Goal: Contribute content: Add original content to the website for others to see

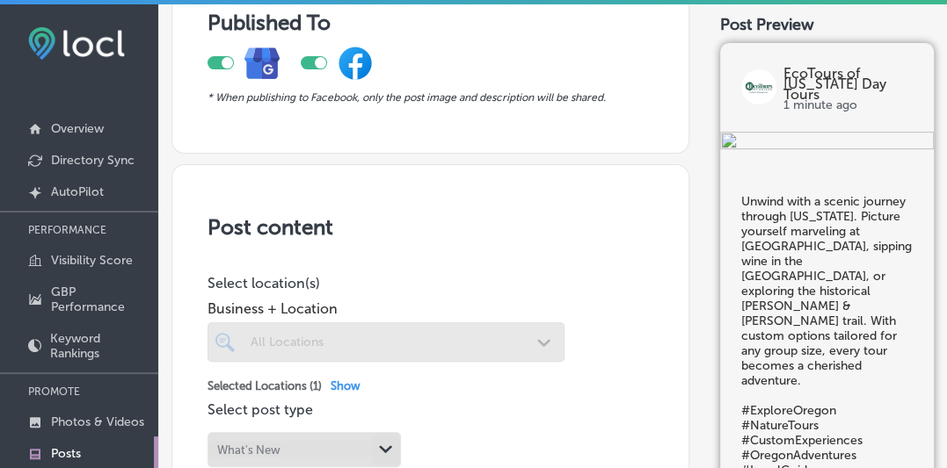
scroll to position [233, 0]
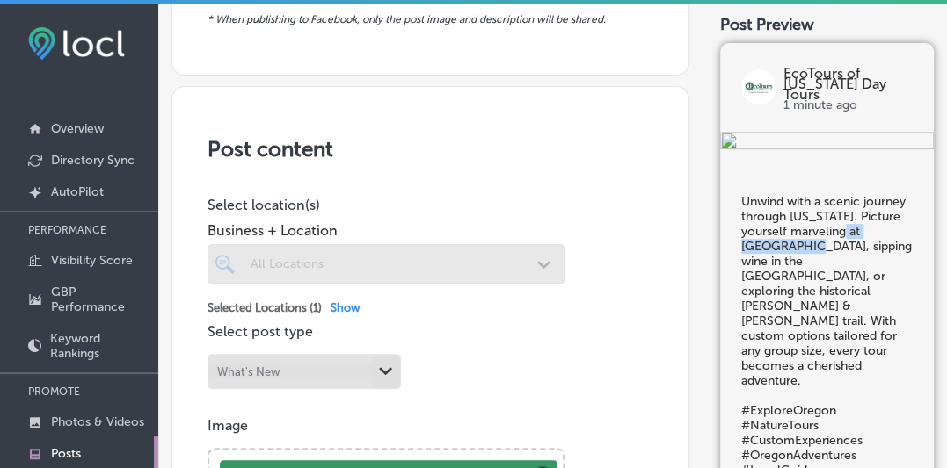
drag, startPoint x: 744, startPoint y: 337, endPoint x: 832, endPoint y: 338, distance: 87.9
click at [832, 338] on h5 "Unwind with a scenic journey through Oregon. Picture yourself marveling at Mult…" at bounding box center [826, 337] width 171 height 284
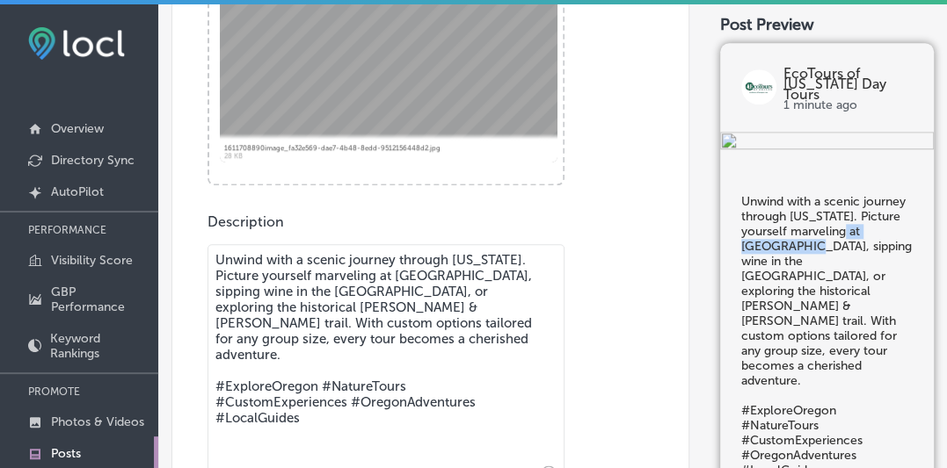
scroll to position [915, 0]
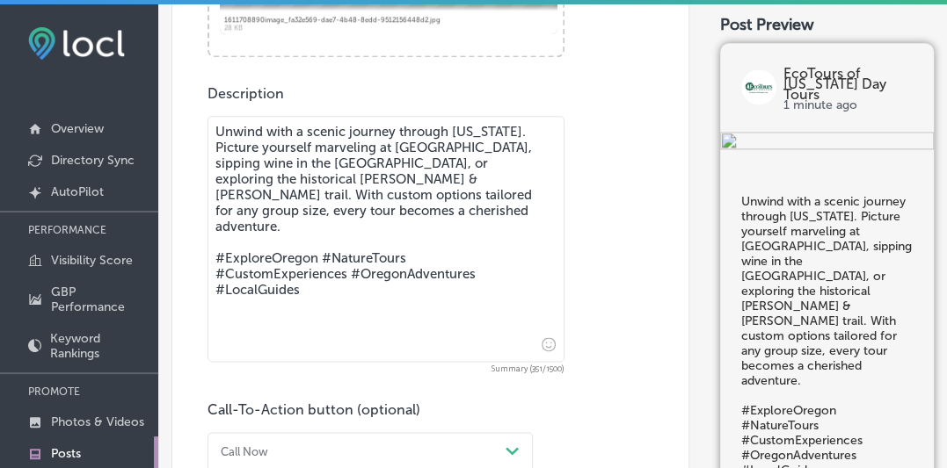
click at [255, 137] on textarea "Unwind with a scenic journey through Oregon. Picture yourself marveling at Mult…" at bounding box center [385, 239] width 357 height 246
drag, startPoint x: 395, startPoint y: 139, endPoint x: 494, endPoint y: 141, distance: 99.3
click at [494, 141] on textarea "Unwind with a scenic journey through Oregon. Picture yourself marveling at Mult…" at bounding box center [385, 239] width 357 height 246
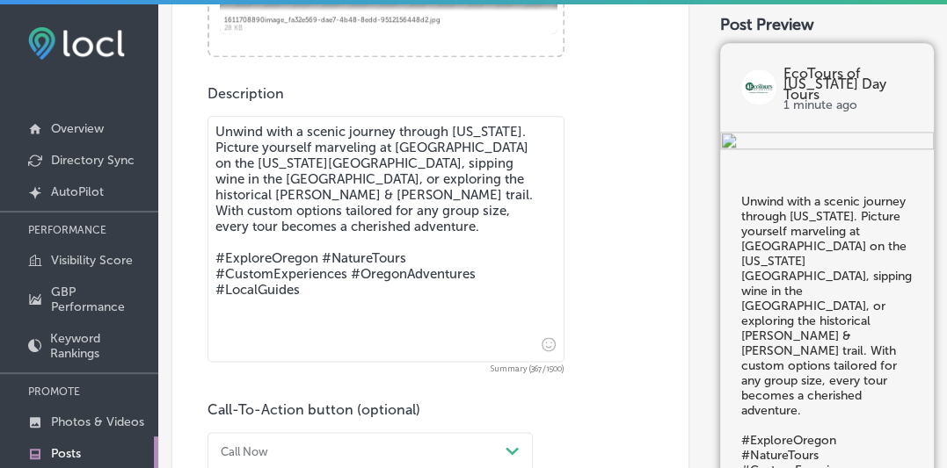
click at [517, 140] on textarea "Unwind with a scenic journey through Oregon. Picture yourself marveling at Grey…" at bounding box center [385, 239] width 357 height 246
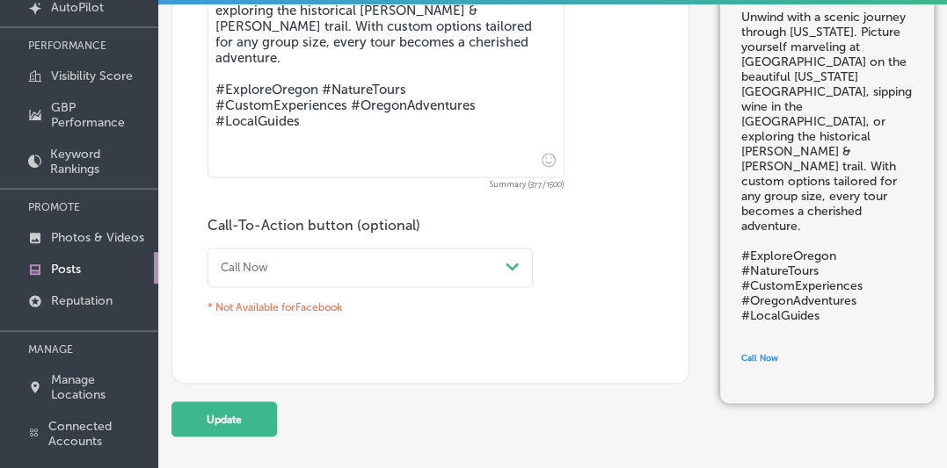
scroll to position [267, 0]
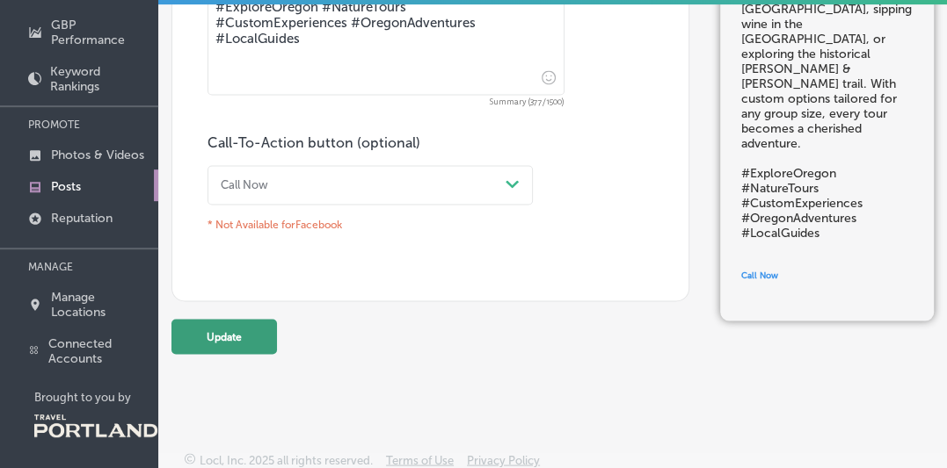
type textarea "Unwind with a scenic journey through Oregon. Picture yourself marveling at Grey…"
click at [220, 323] on button "Update" at bounding box center [223, 336] width 105 height 35
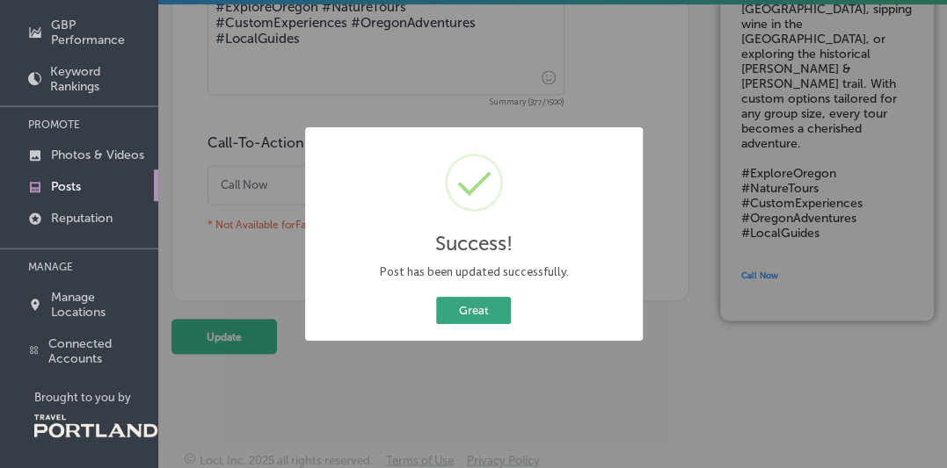
click at [473, 312] on button "Great" at bounding box center [473, 310] width 75 height 27
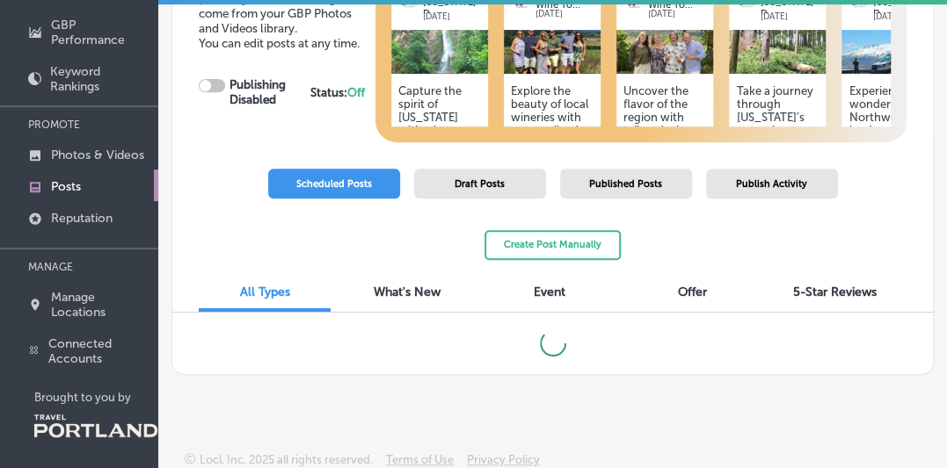
checkbox input "true"
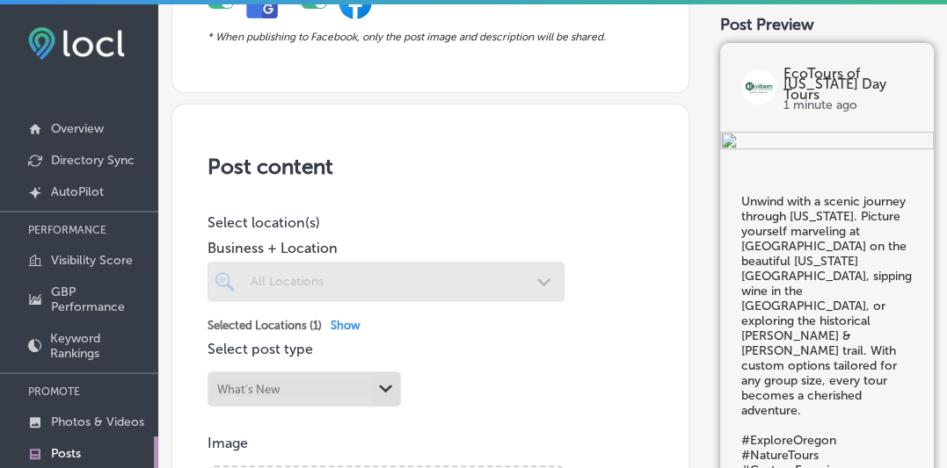
scroll to position [138, 0]
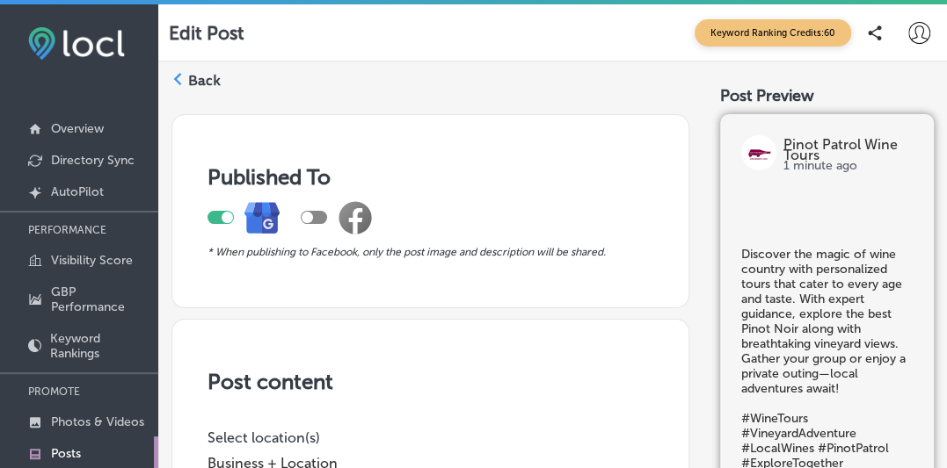
click at [316, 213] on div at bounding box center [314, 217] width 26 height 13
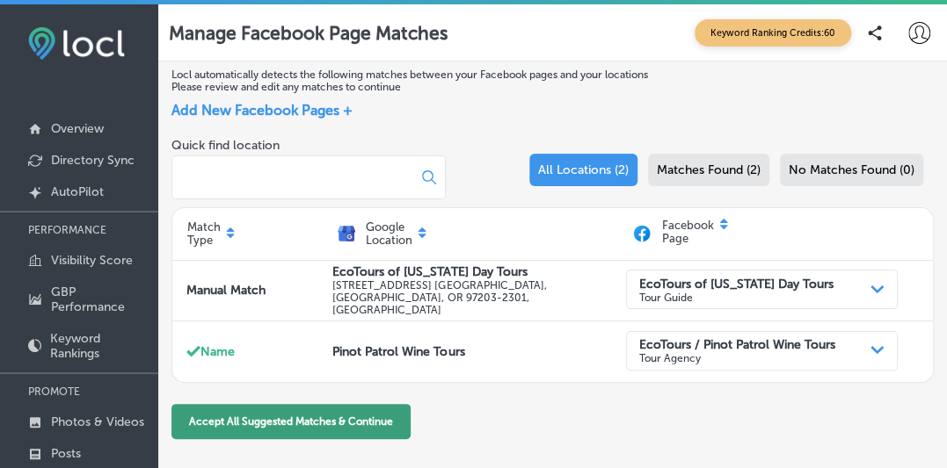
click at [288, 418] on button "Accept All Suggested Matches & Continue" at bounding box center [290, 421] width 239 height 35
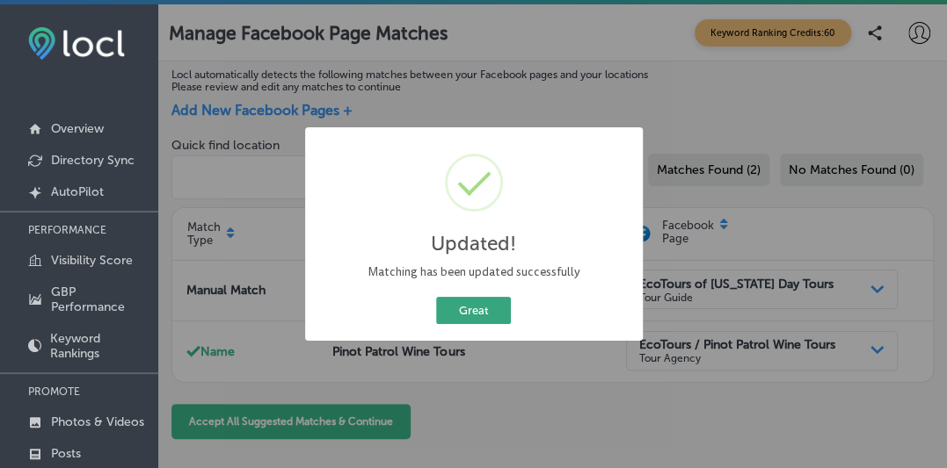
click at [468, 309] on button "Great" at bounding box center [473, 310] width 75 height 27
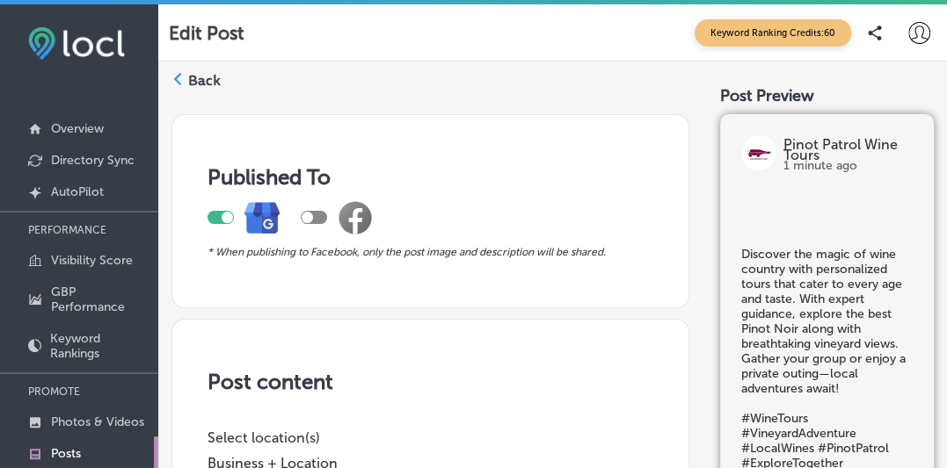
click at [320, 215] on div at bounding box center [314, 217] width 26 height 13
checkbox input "true"
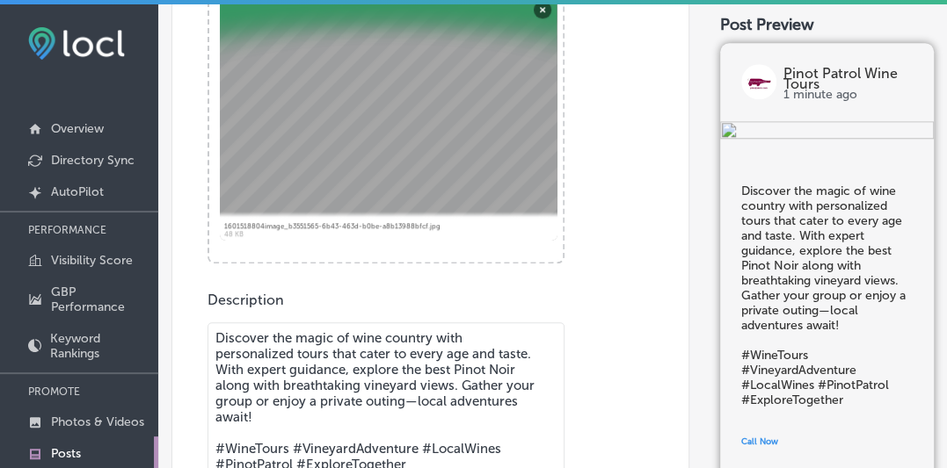
scroll to position [777, 0]
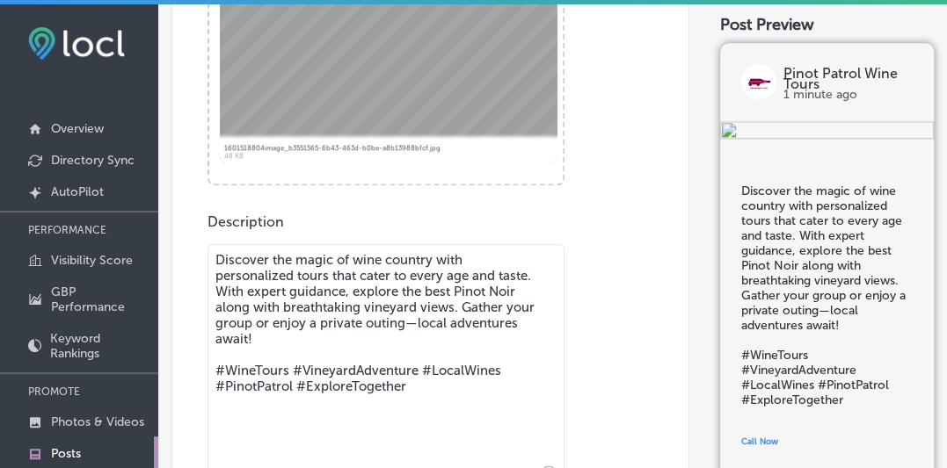
click at [461, 311] on textarea "Discover the magic of wine country with personalized tours that cater to every …" at bounding box center [385, 367] width 357 height 246
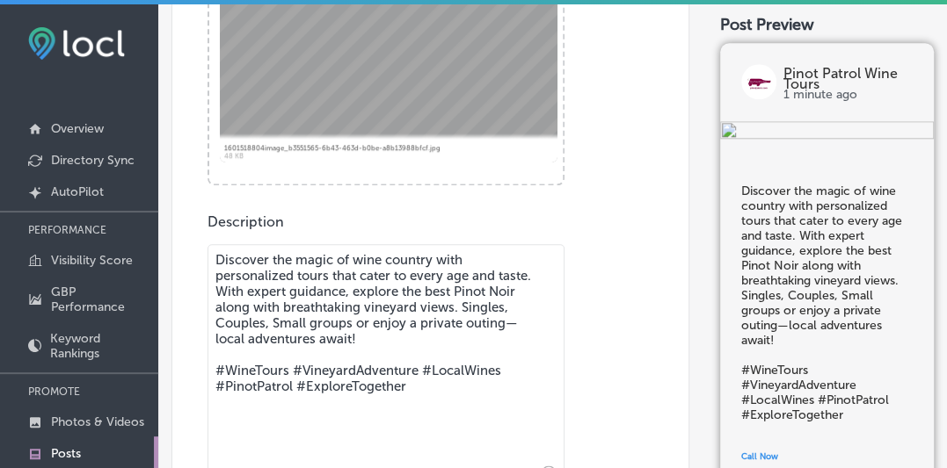
scroll to position [854, 0]
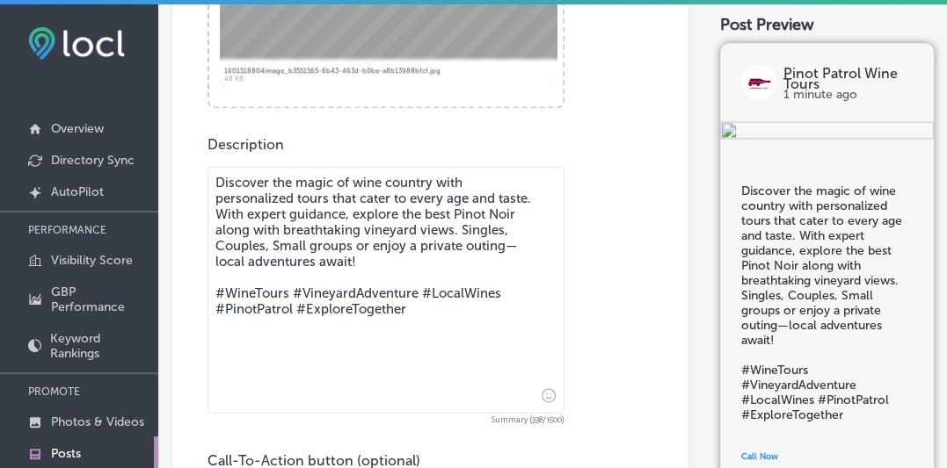
click at [514, 218] on textarea "Discover the magic of wine country with personalized tours that cater to every …" at bounding box center [385, 290] width 357 height 246
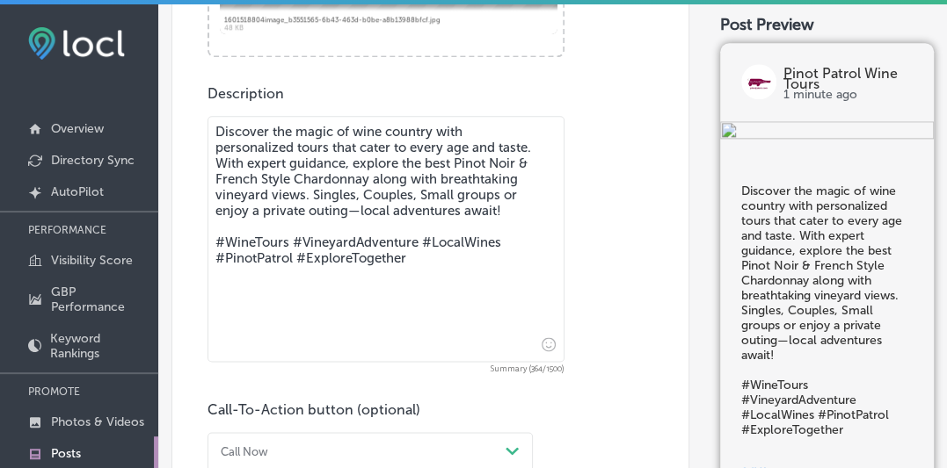
scroll to position [267, 0]
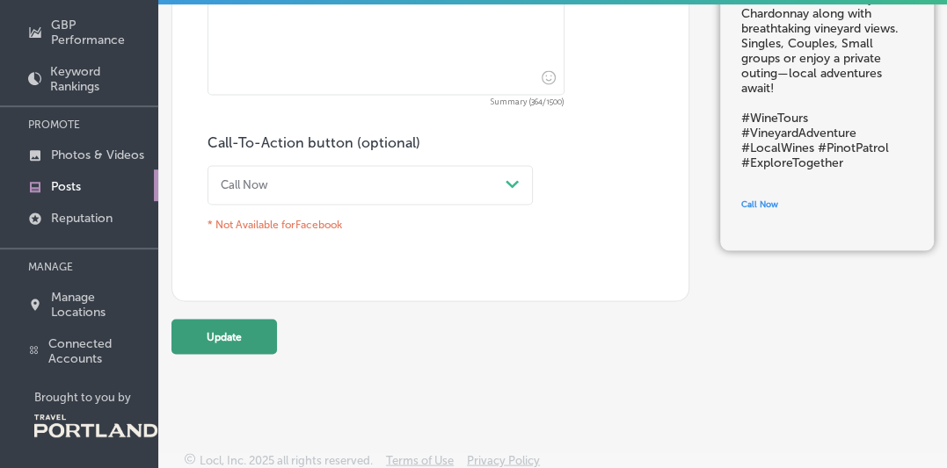
type textarea "Discover the magic of wine country with personalized tours that cater to every …"
click at [220, 326] on button "Update" at bounding box center [223, 336] width 105 height 35
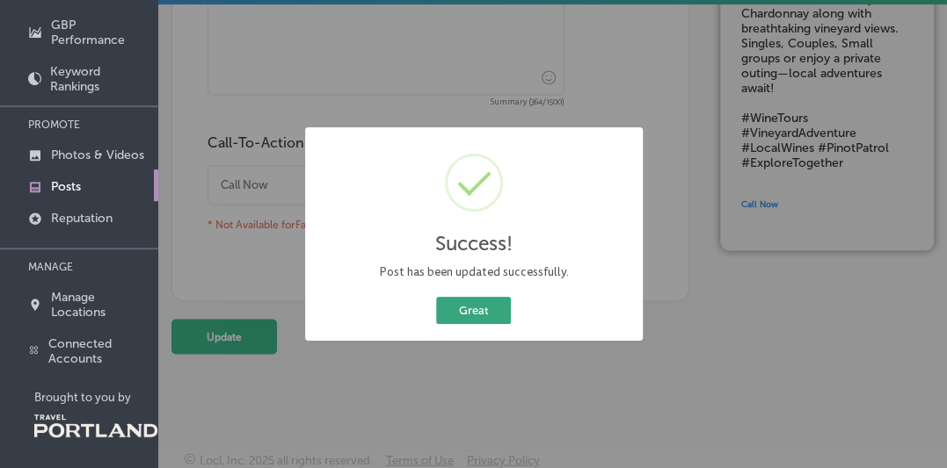
click at [473, 311] on button "Great" at bounding box center [473, 310] width 75 height 27
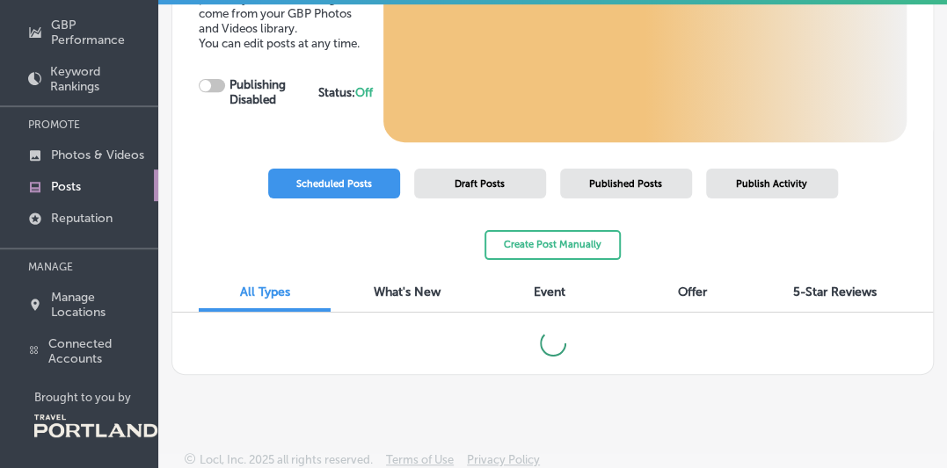
checkbox input "true"
